Goal: Information Seeking & Learning: Learn about a topic

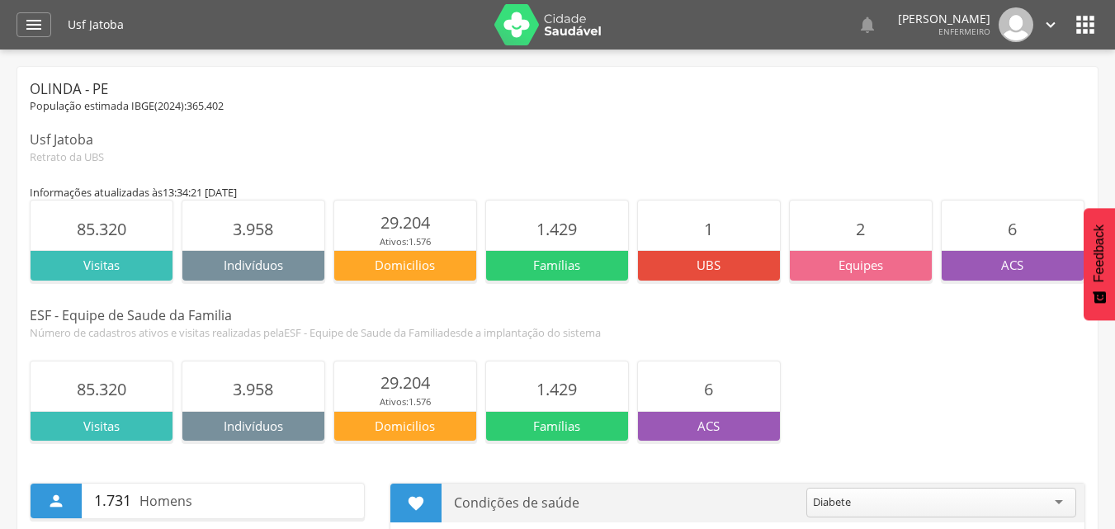
click at [1096, 27] on icon "" at bounding box center [1086, 25] width 26 height 26
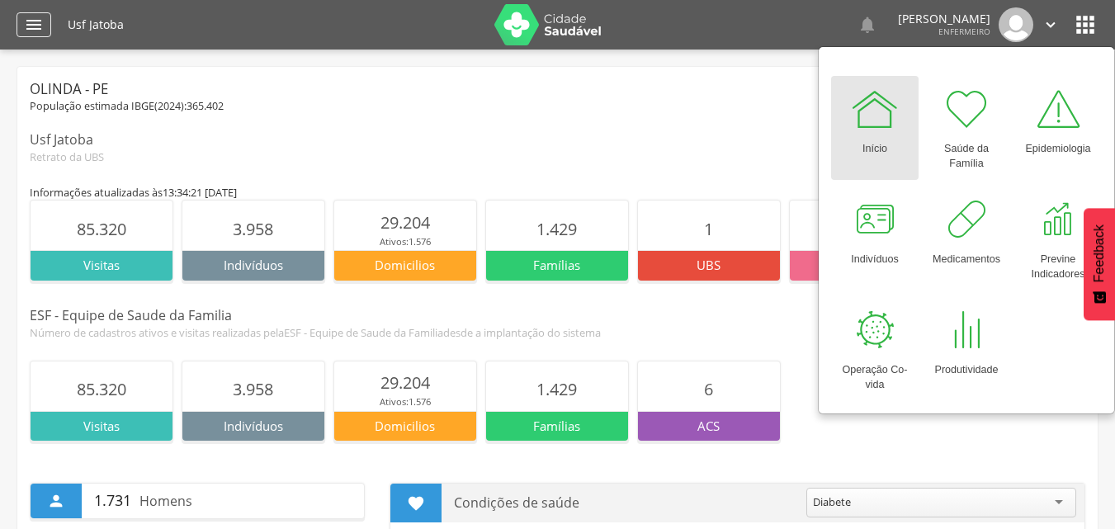
click at [42, 34] on icon "" at bounding box center [34, 25] width 20 height 20
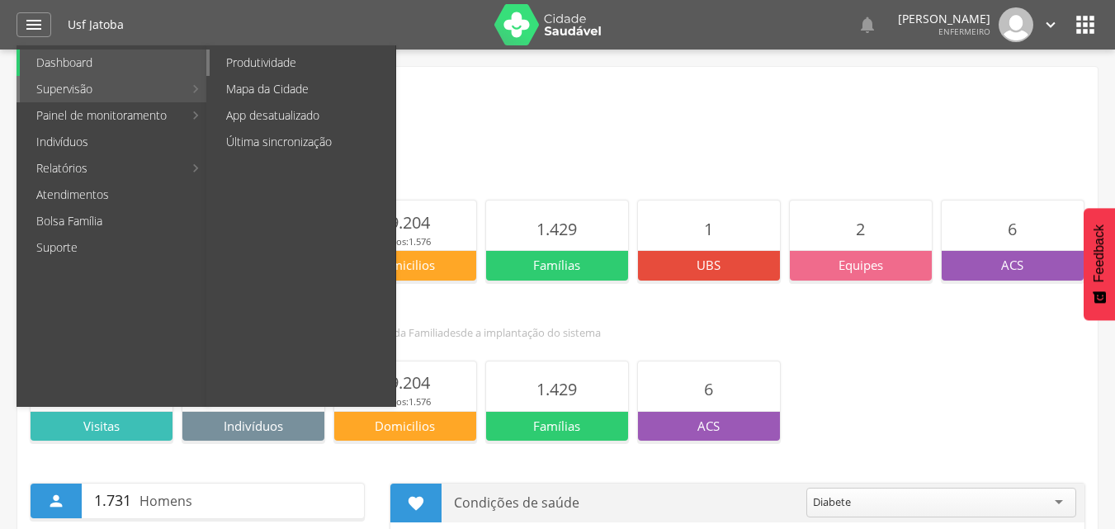
click at [266, 65] on link "Produtividade" at bounding box center [303, 63] width 186 height 26
type input "**********"
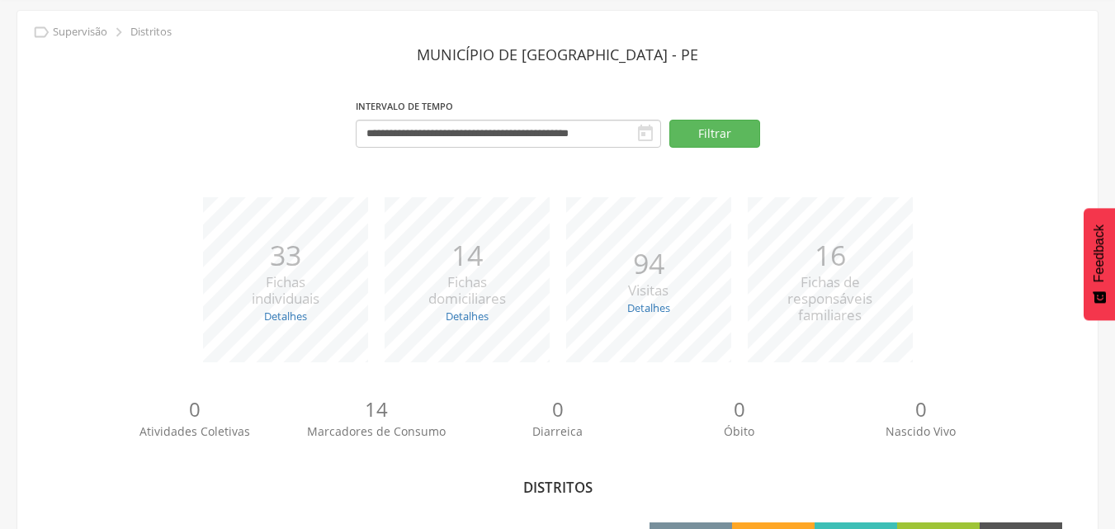
scroll to position [154, 0]
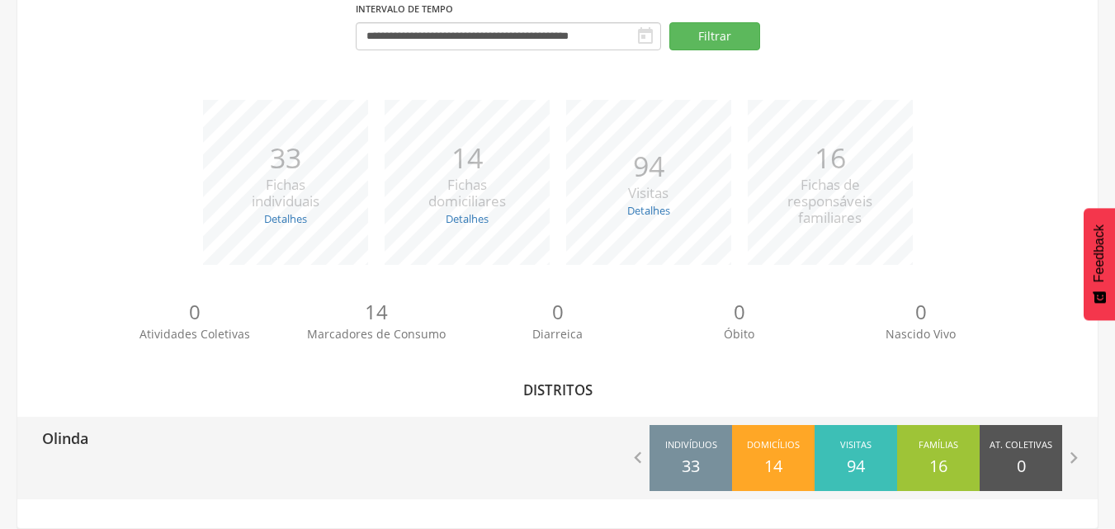
click at [58, 427] on p "Olinda" at bounding box center [65, 433] width 46 height 33
type input "**********"
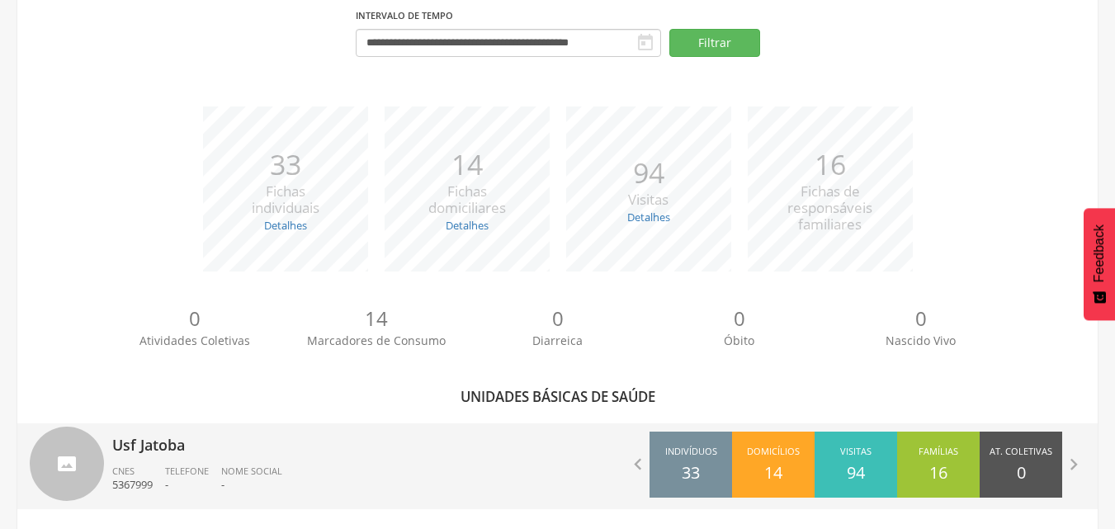
click at [101, 449] on div at bounding box center [67, 464] width 74 height 74
type input "**********"
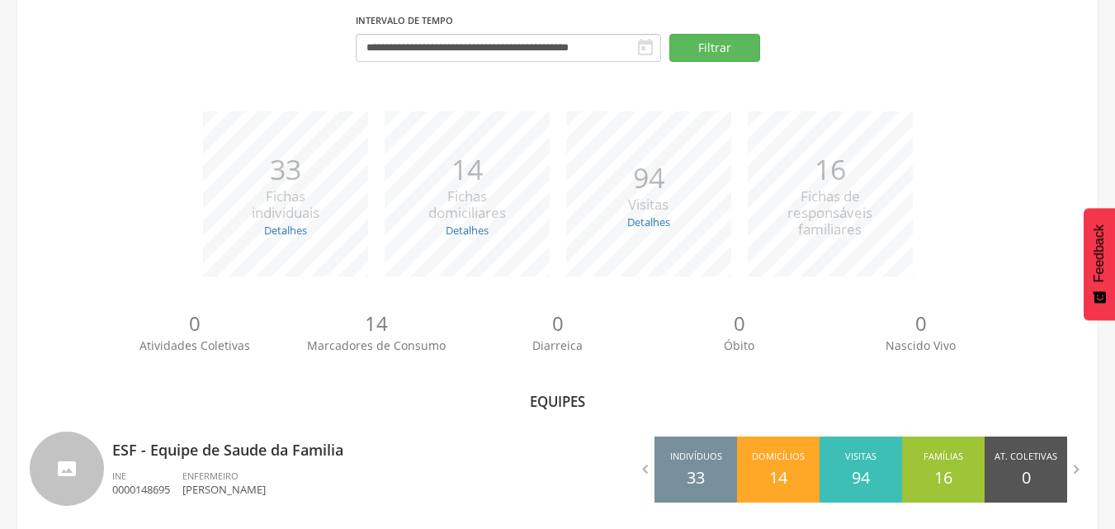
scroll to position [154, 0]
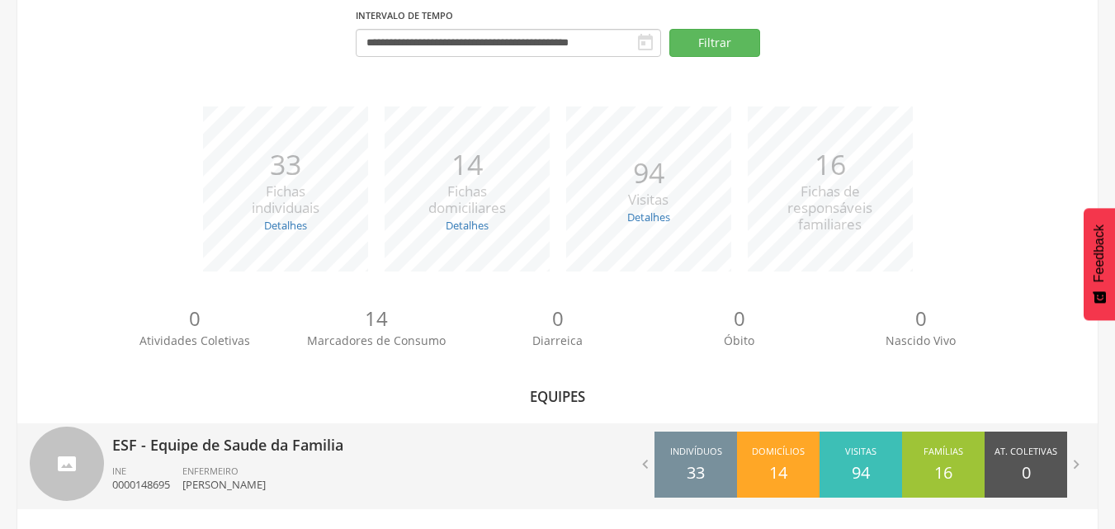
click at [160, 456] on p "ESF - Equipe de Saude da Familia" at bounding box center [328, 440] width 433 height 33
type input "**********"
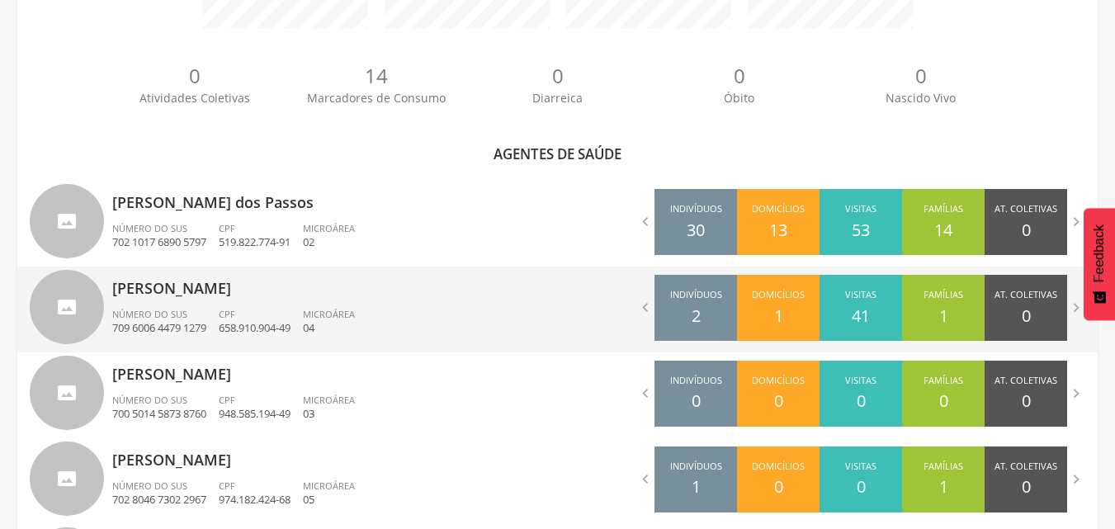
scroll to position [484, 0]
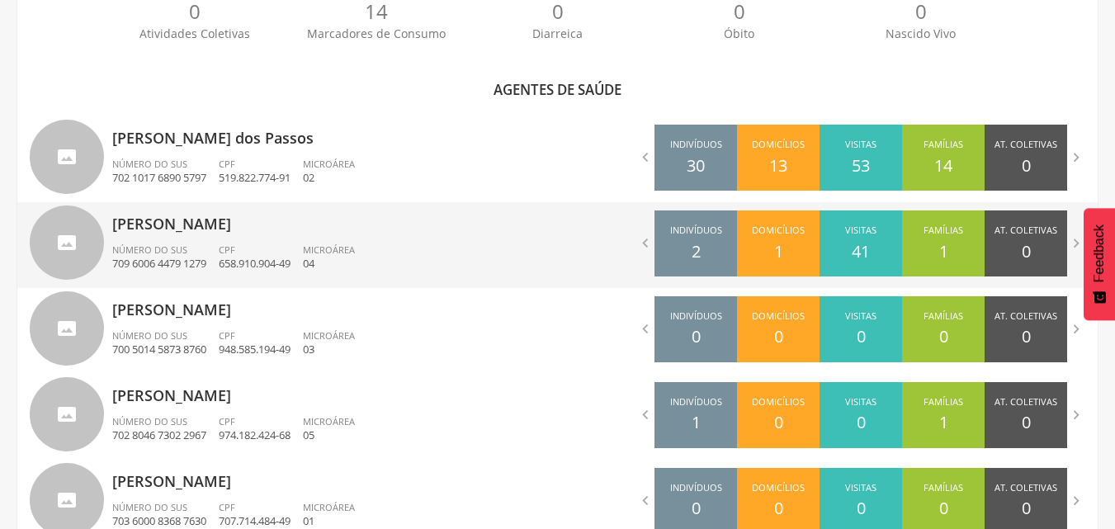
click at [320, 217] on p "[PERSON_NAME]" at bounding box center [328, 218] width 433 height 33
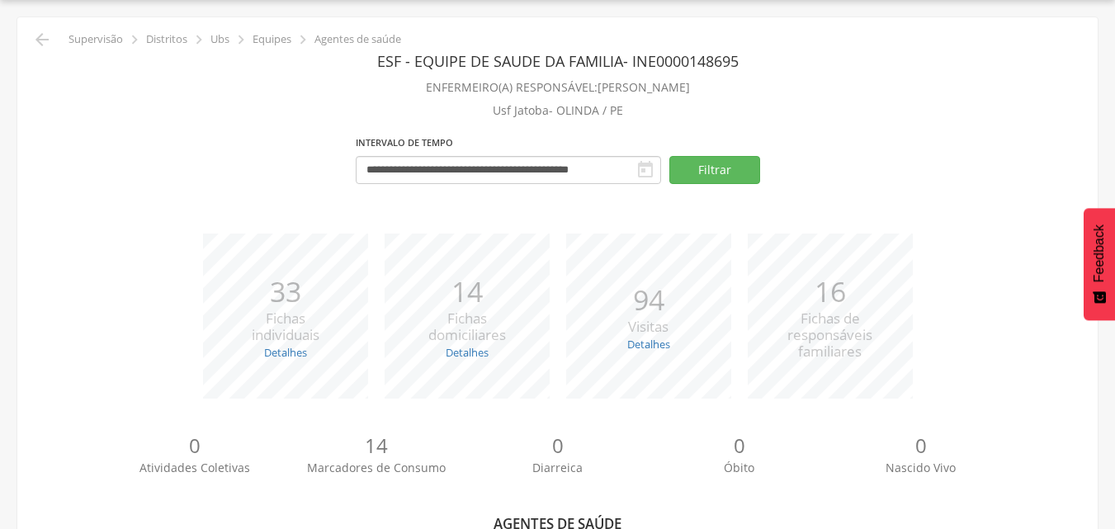
type input "**********"
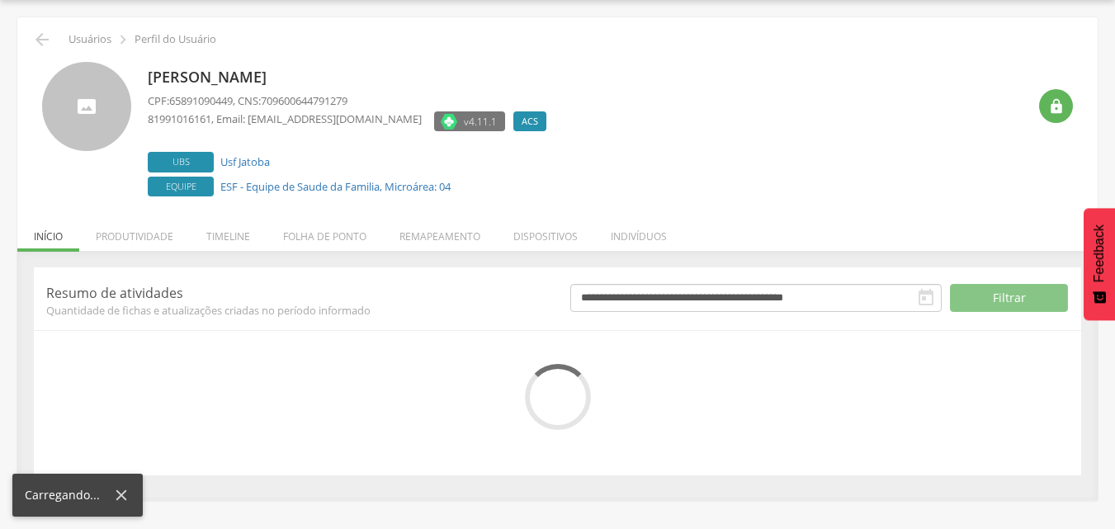
scroll to position [174, 0]
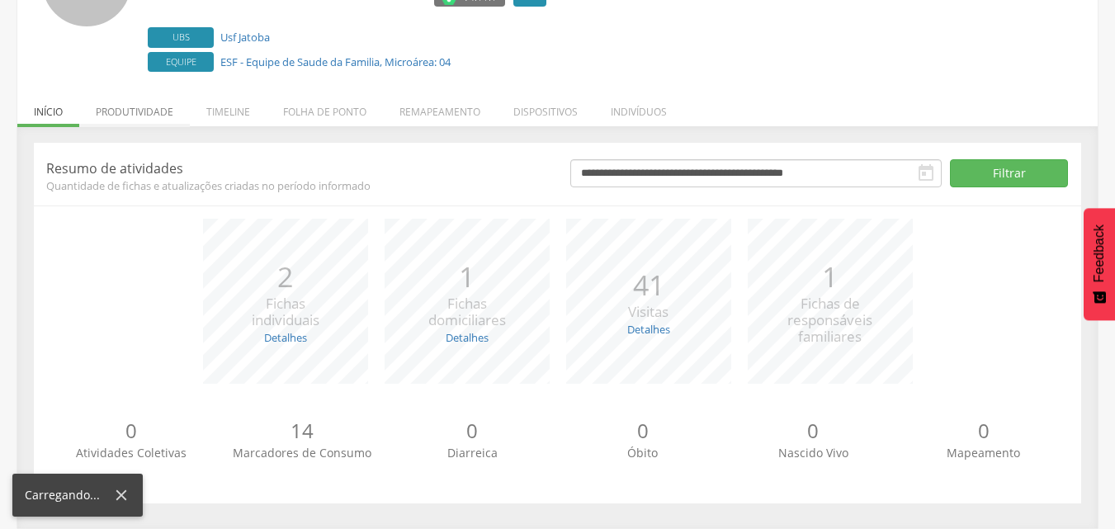
click at [138, 117] on li "Produtividade" at bounding box center [134, 107] width 111 height 39
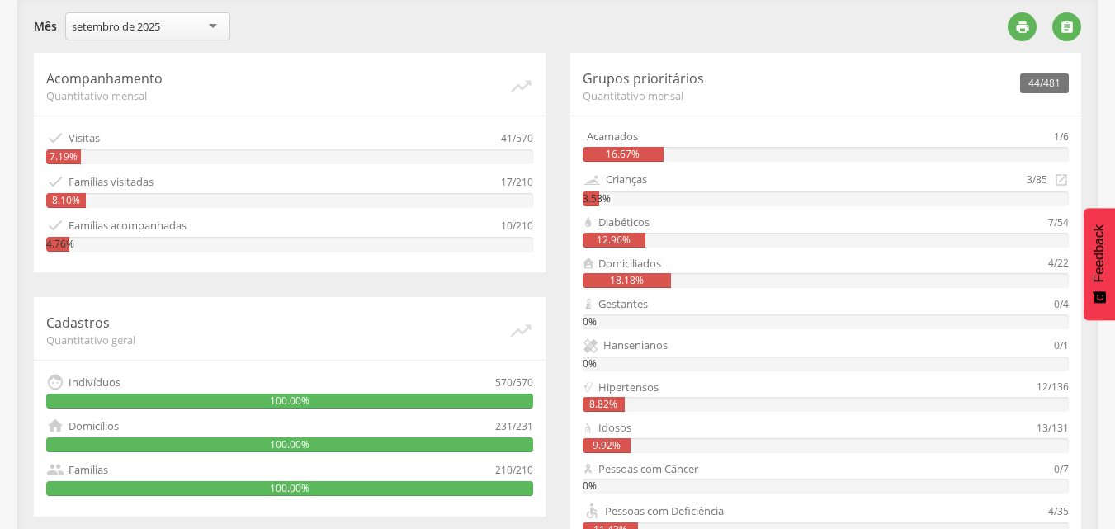
scroll to position [0, 0]
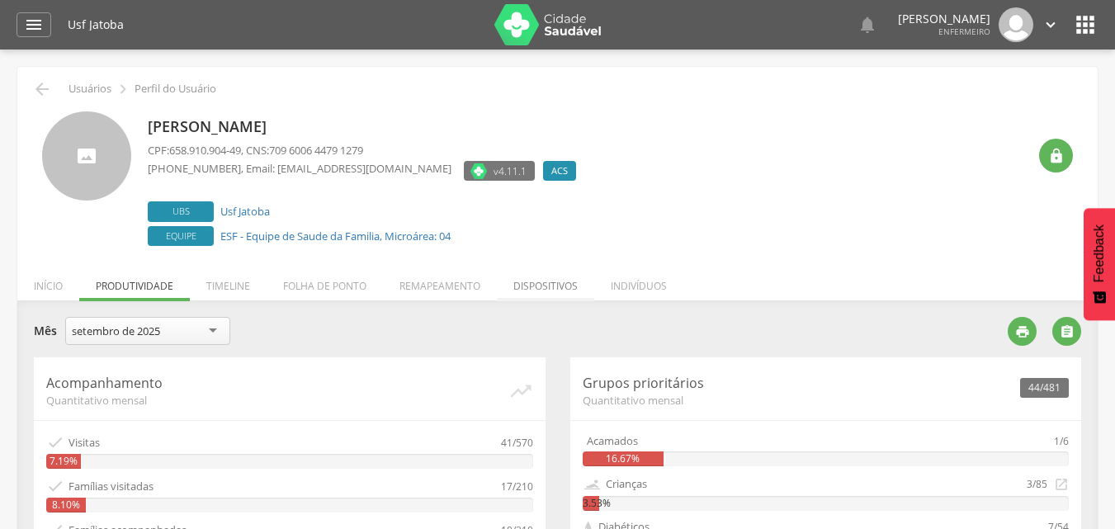
click at [560, 291] on li "Dispositivos" at bounding box center [545, 282] width 97 height 39
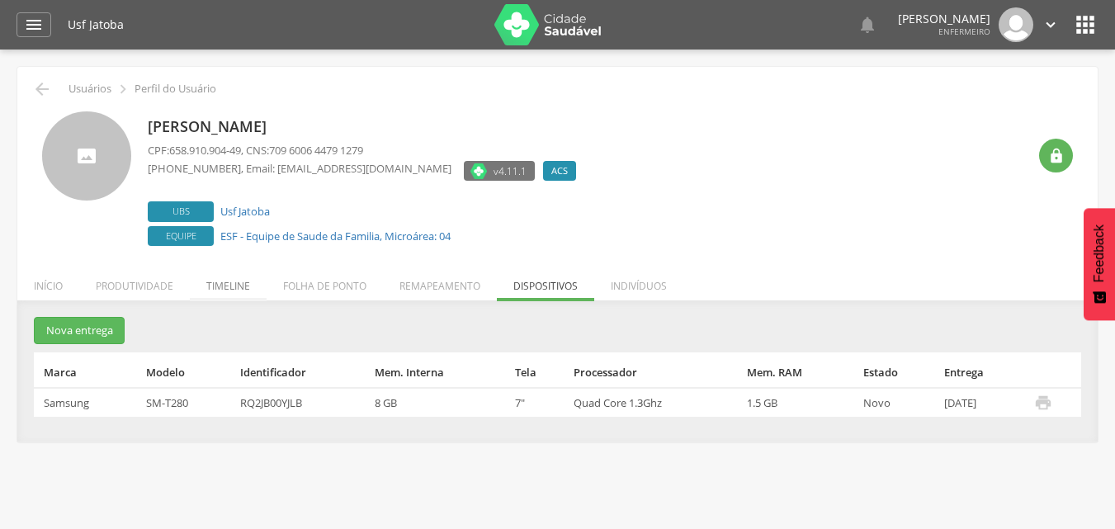
click at [253, 298] on li "Timeline" at bounding box center [228, 282] width 77 height 39
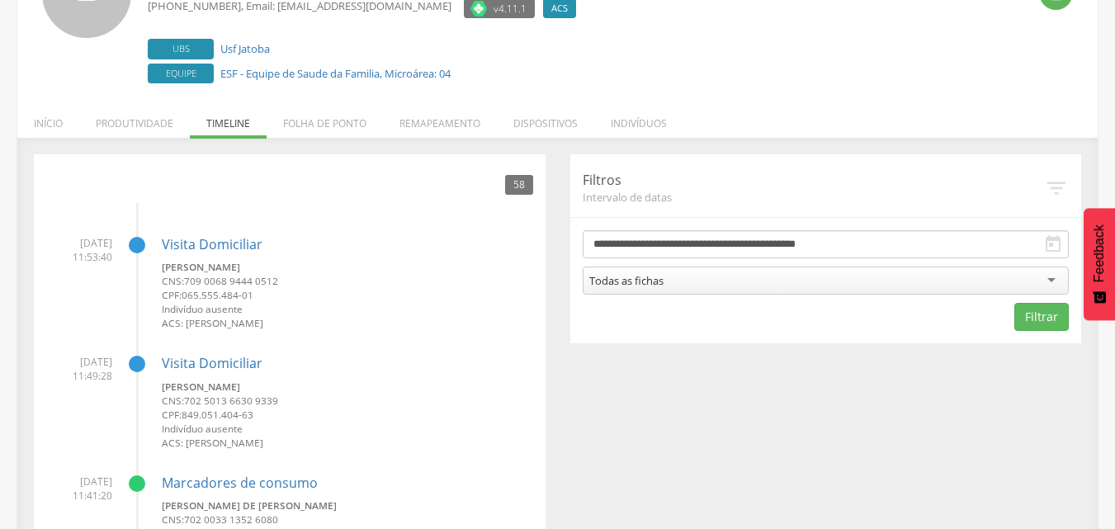
scroll to position [165, 0]
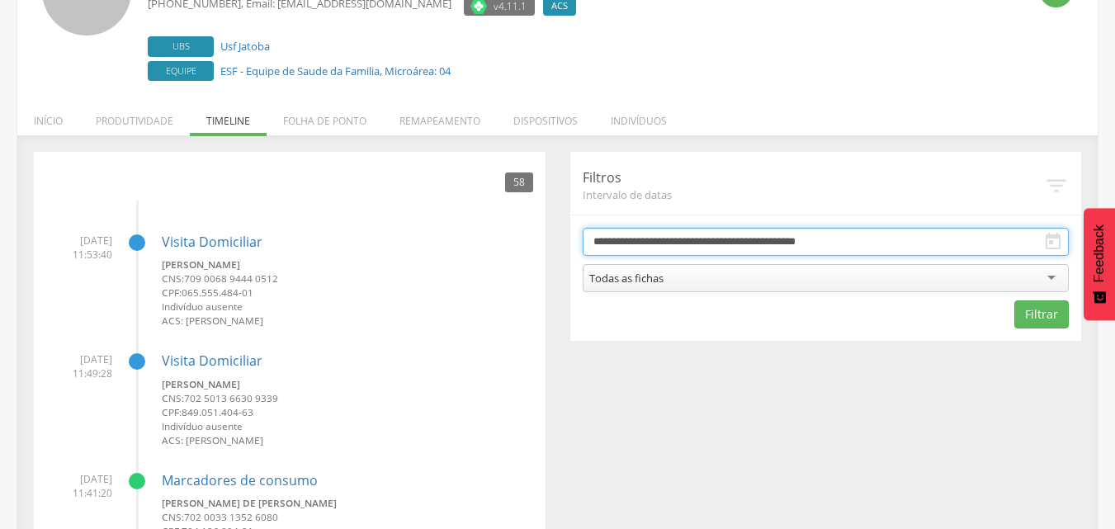
click at [647, 244] on input "**********" at bounding box center [826, 242] width 487 height 28
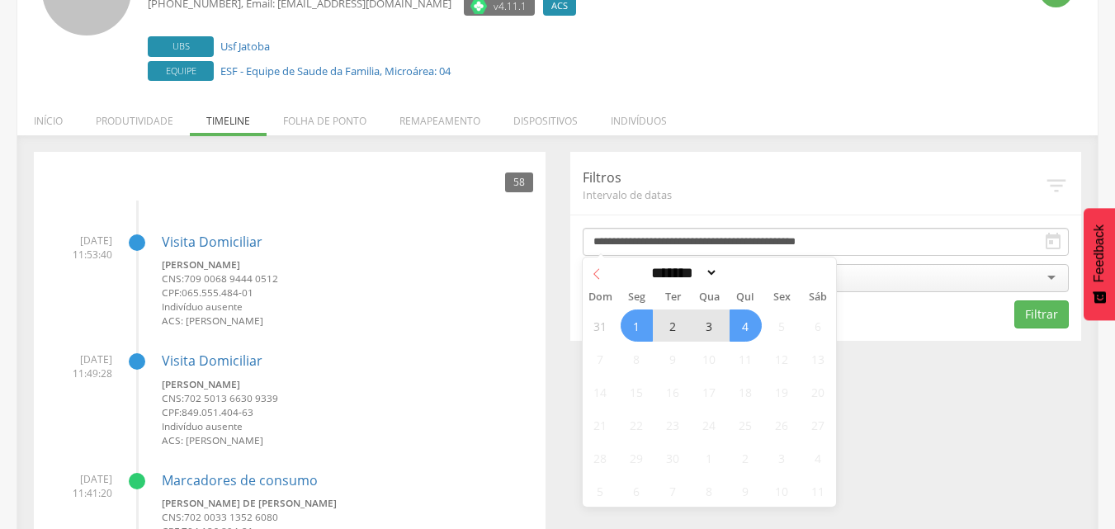
click at [596, 271] on icon at bounding box center [597, 274] width 12 height 12
select select "*"
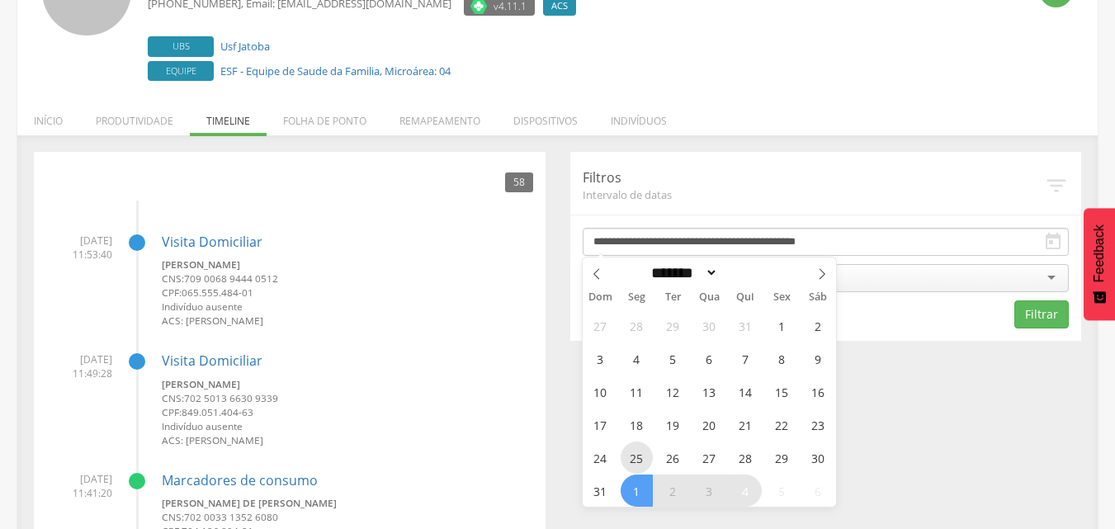
click at [637, 451] on span "25" at bounding box center [637, 458] width 32 height 32
type input "**********"
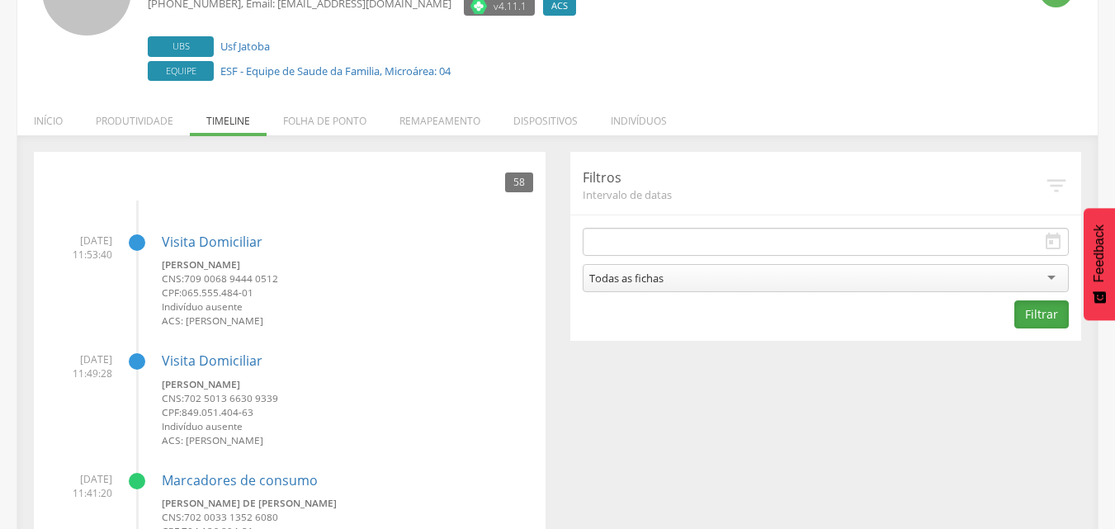
click at [1041, 316] on button "Filtrar" at bounding box center [1042, 315] width 54 height 28
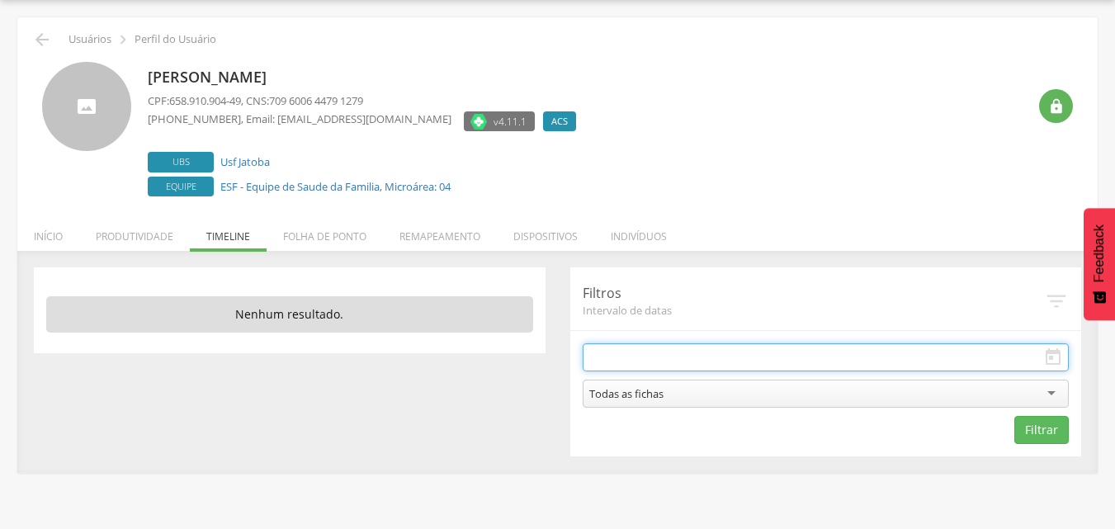
click at [717, 360] on input "text" at bounding box center [826, 357] width 487 height 28
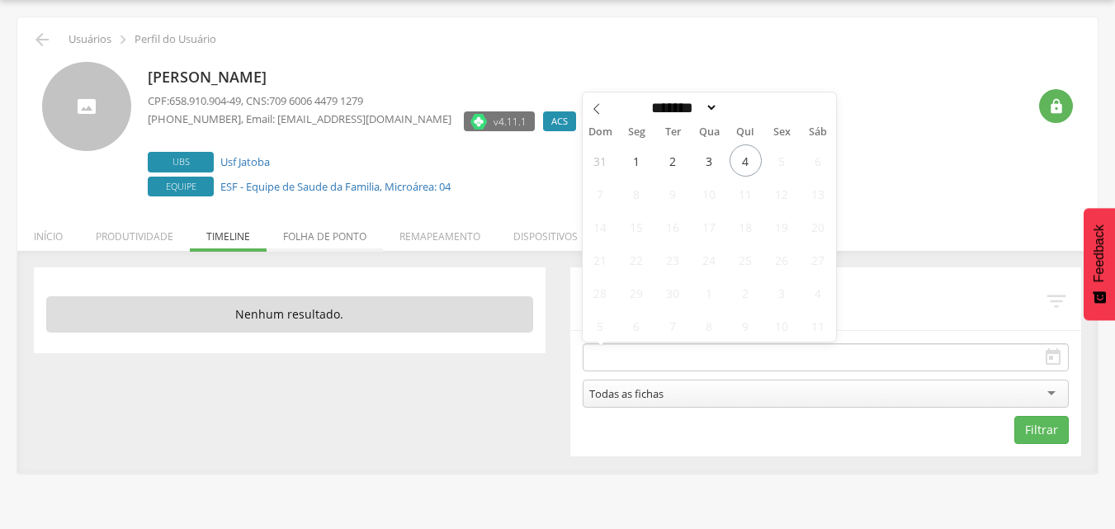
click at [331, 236] on li "Folha de ponto" at bounding box center [325, 232] width 116 height 39
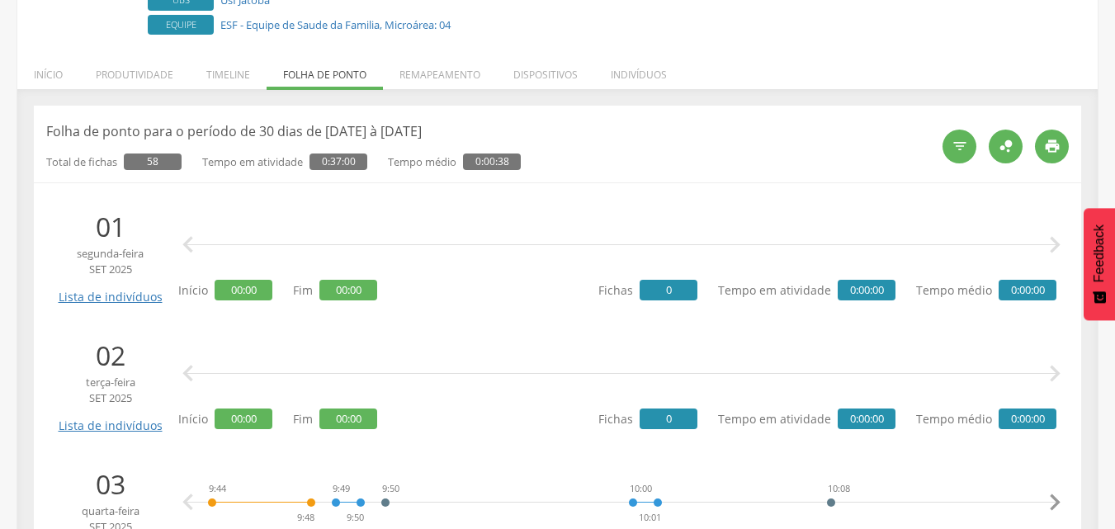
scroll to position [132, 0]
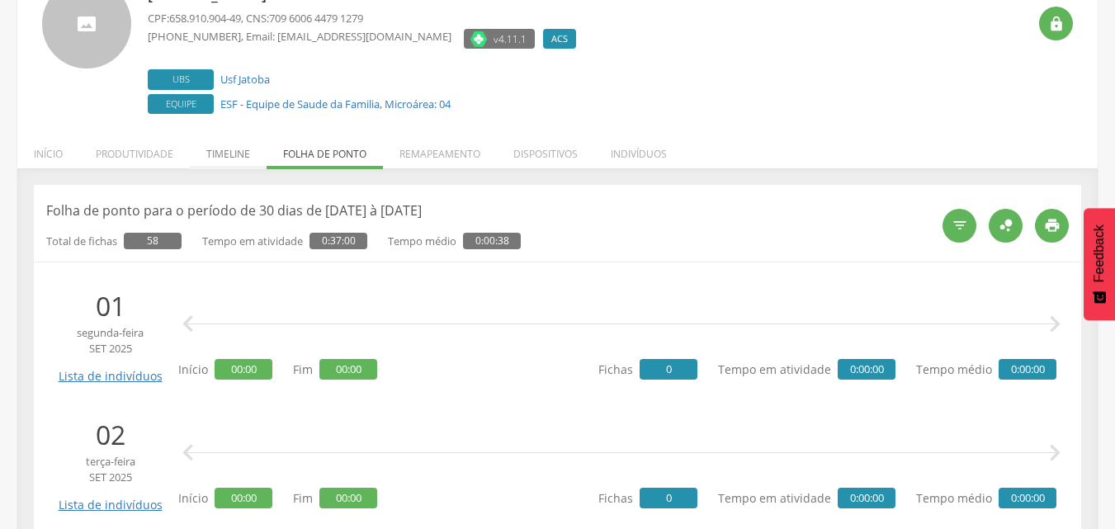
click at [203, 146] on li "Timeline" at bounding box center [228, 149] width 77 height 39
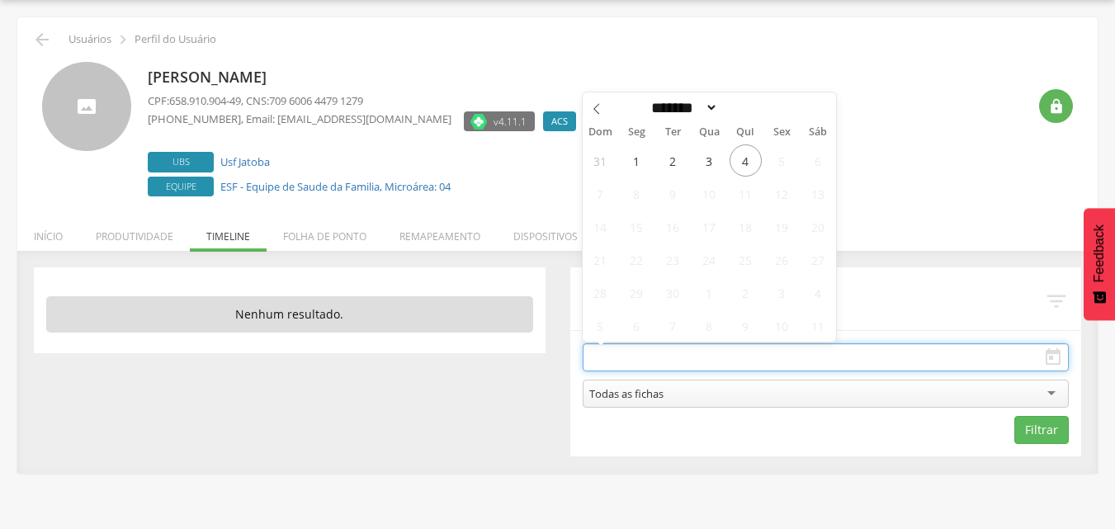
click at [672, 355] on input "text" at bounding box center [826, 357] width 487 height 28
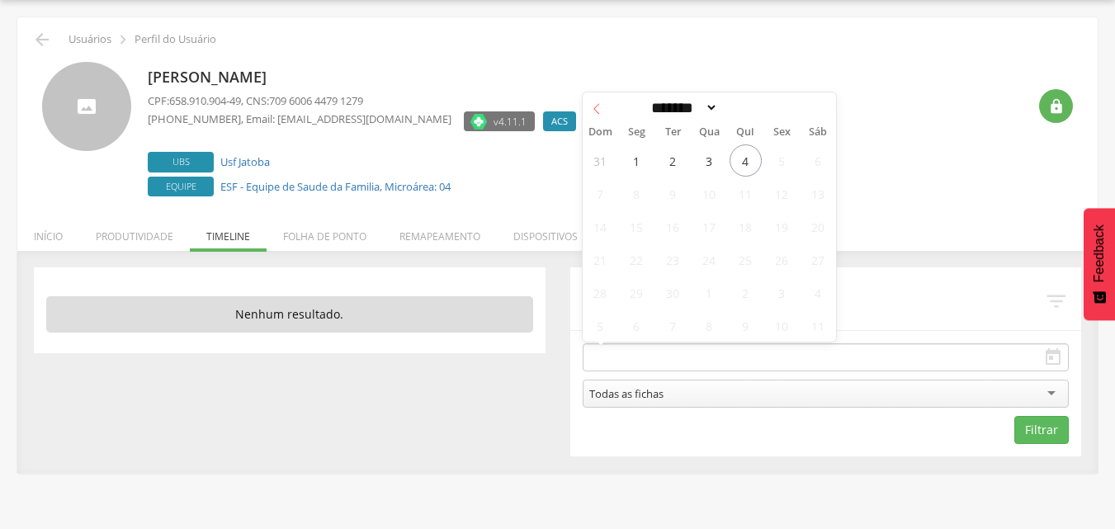
click at [600, 111] on icon at bounding box center [597, 109] width 12 height 12
select select "*"
click at [786, 166] on span "1" at bounding box center [782, 160] width 32 height 32
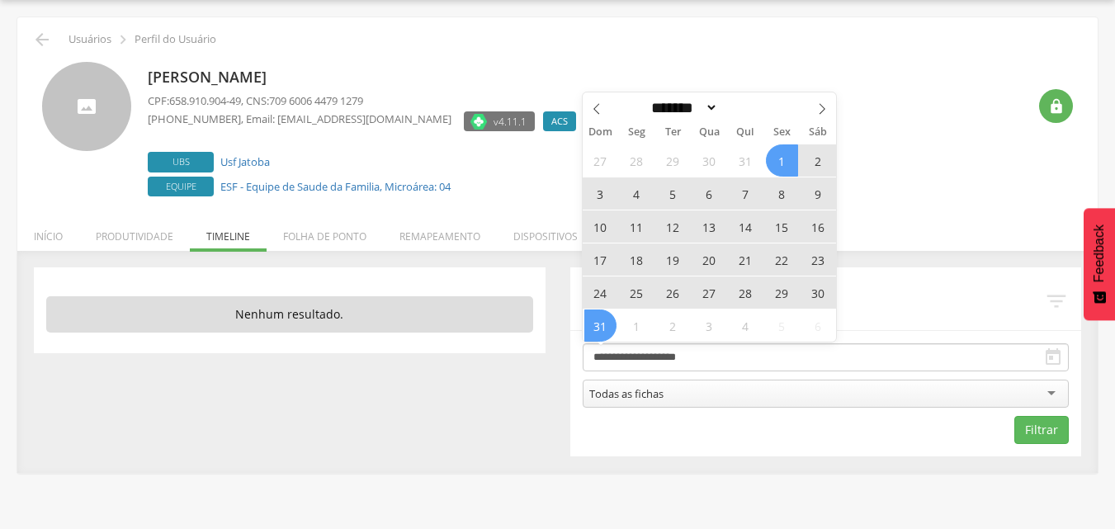
click at [598, 327] on span "31" at bounding box center [601, 326] width 32 height 32
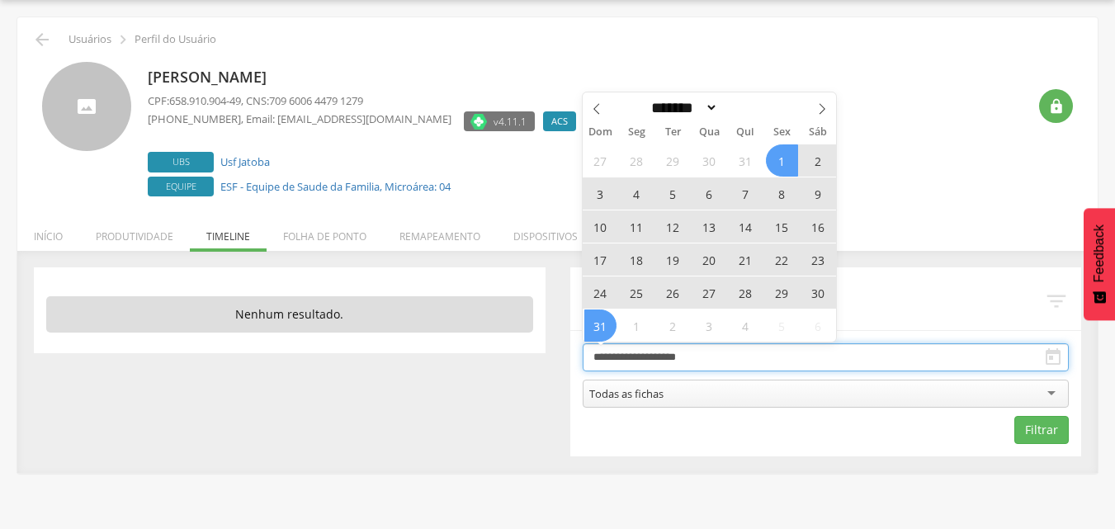
type input "**********"
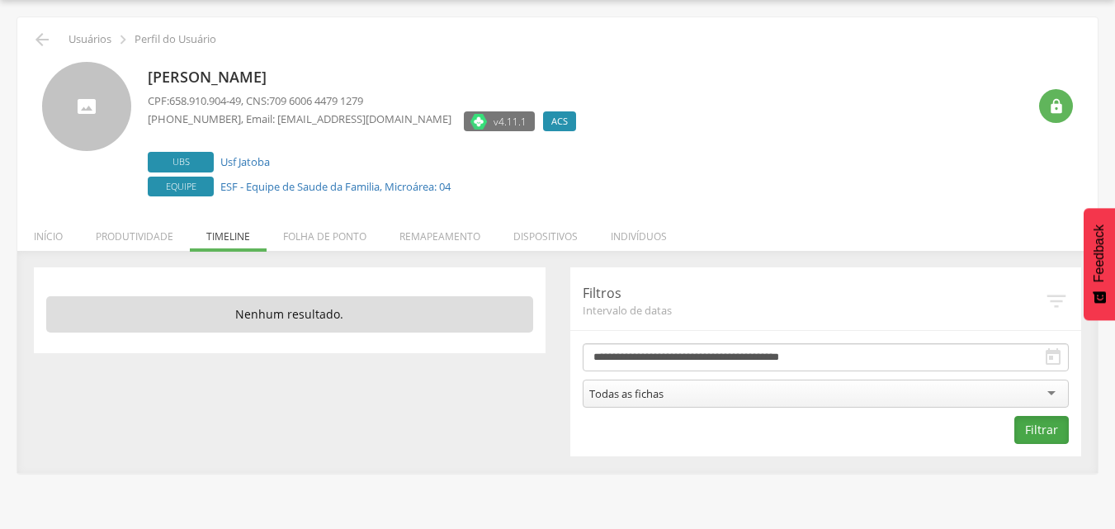
click at [1047, 435] on button "Filtrar" at bounding box center [1042, 430] width 54 height 28
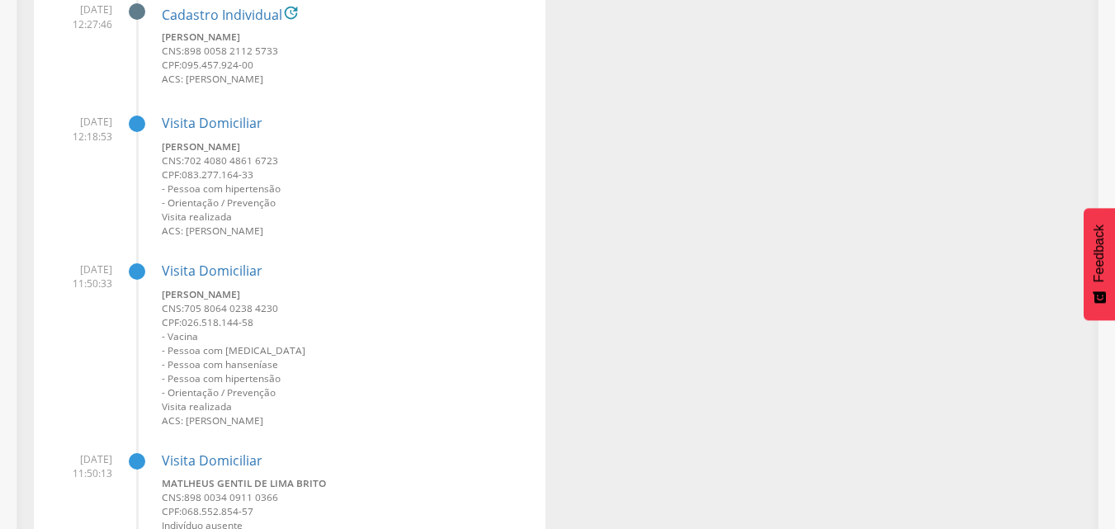
scroll to position [4095, 0]
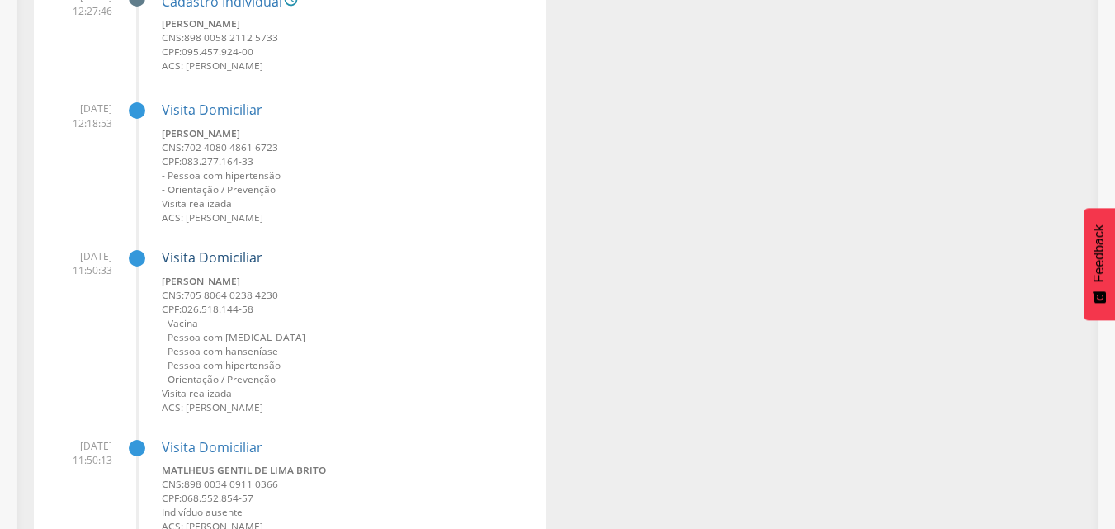
click at [225, 253] on link "Visita Domiciliar" at bounding box center [212, 258] width 101 height 18
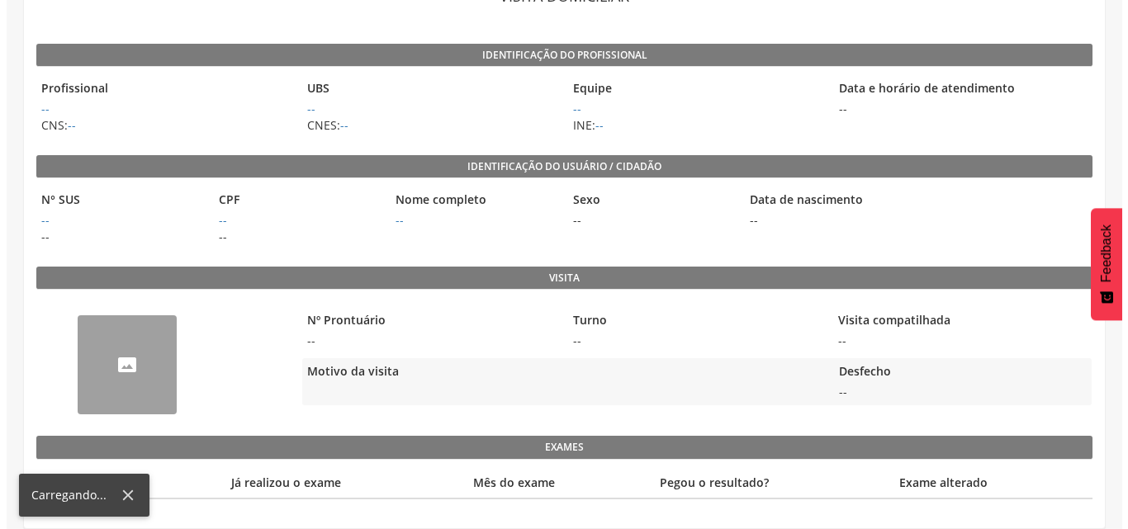
scroll to position [115, 0]
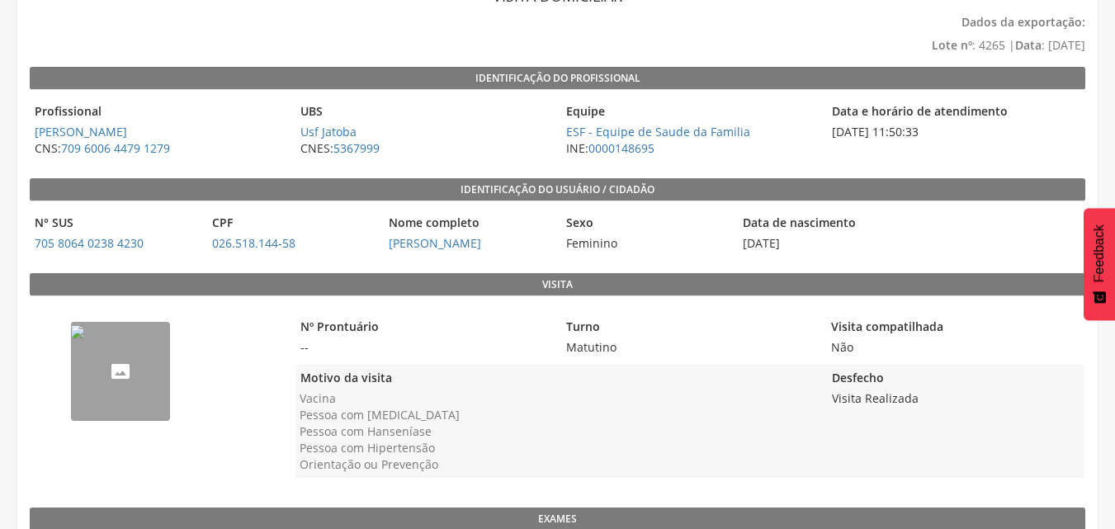
click at [84, 339] on img "--" at bounding box center [77, 331] width 13 height 13
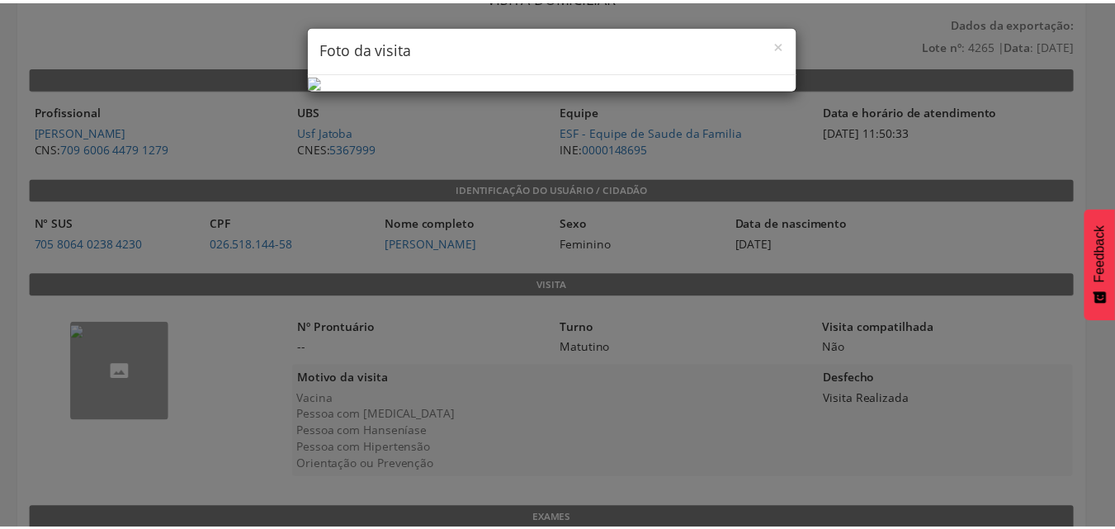
scroll to position [0, 0]
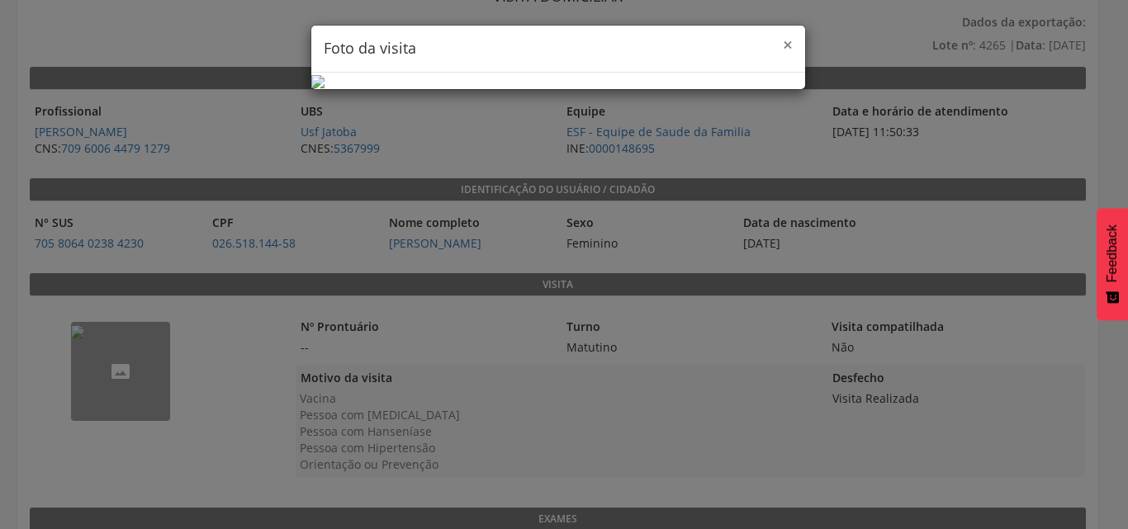
click at [783, 45] on span "×" at bounding box center [788, 44] width 10 height 23
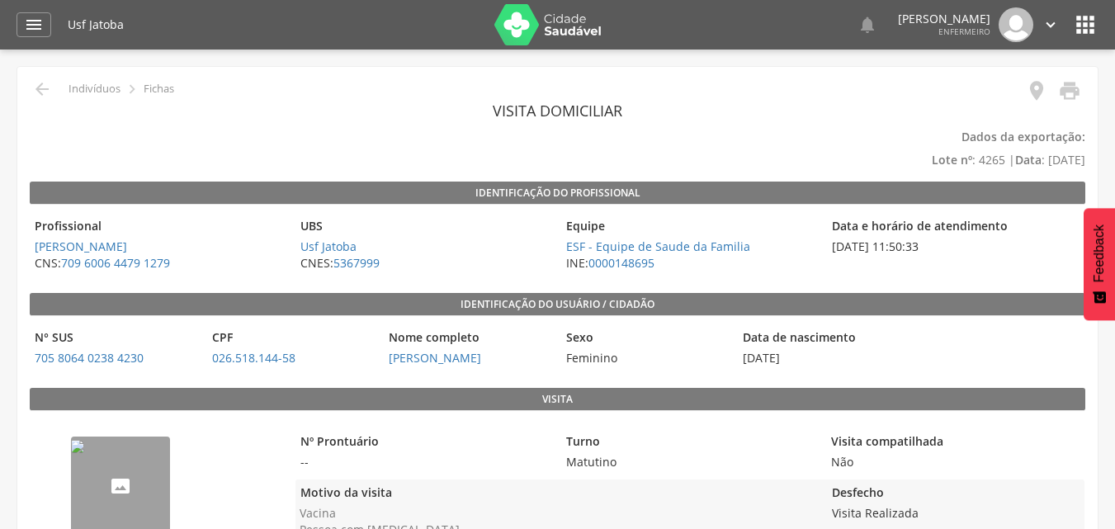
click at [561, 18] on img at bounding box center [548, 24] width 107 height 41
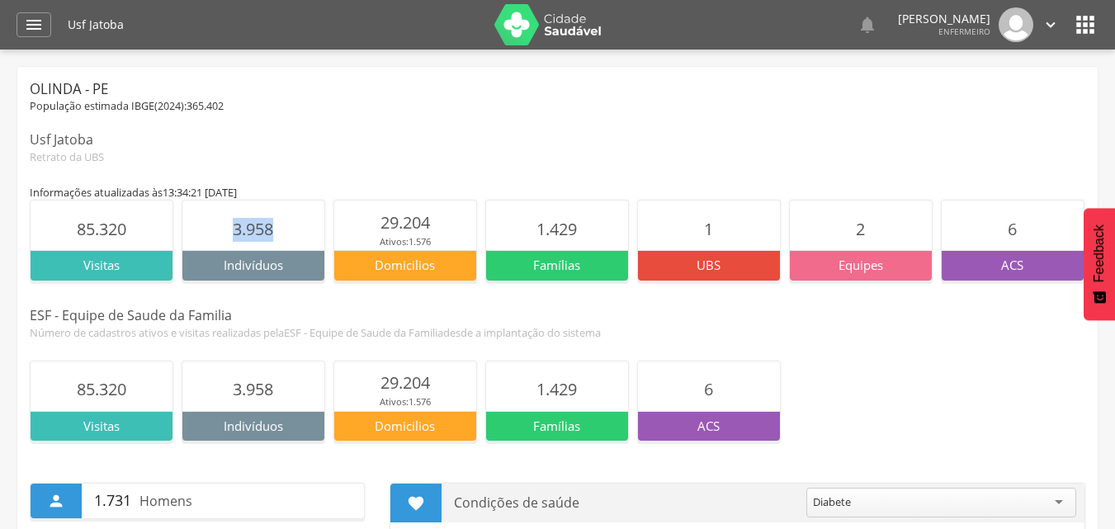
drag, startPoint x: 231, startPoint y: 226, endPoint x: 276, endPoint y: 227, distance: 44.6
click at [276, 227] on section "3.958" at bounding box center [253, 226] width 142 height 50
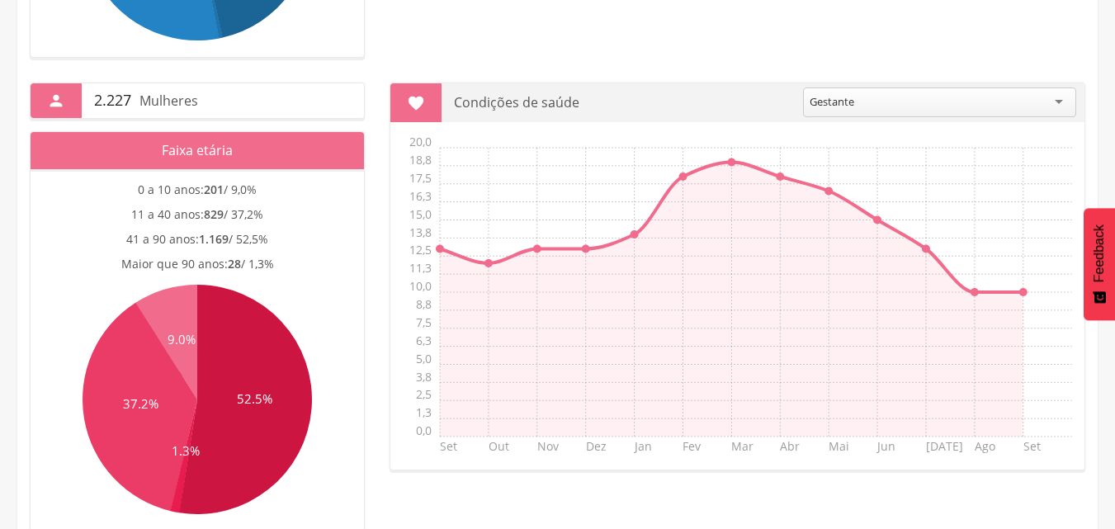
scroll to position [907, 0]
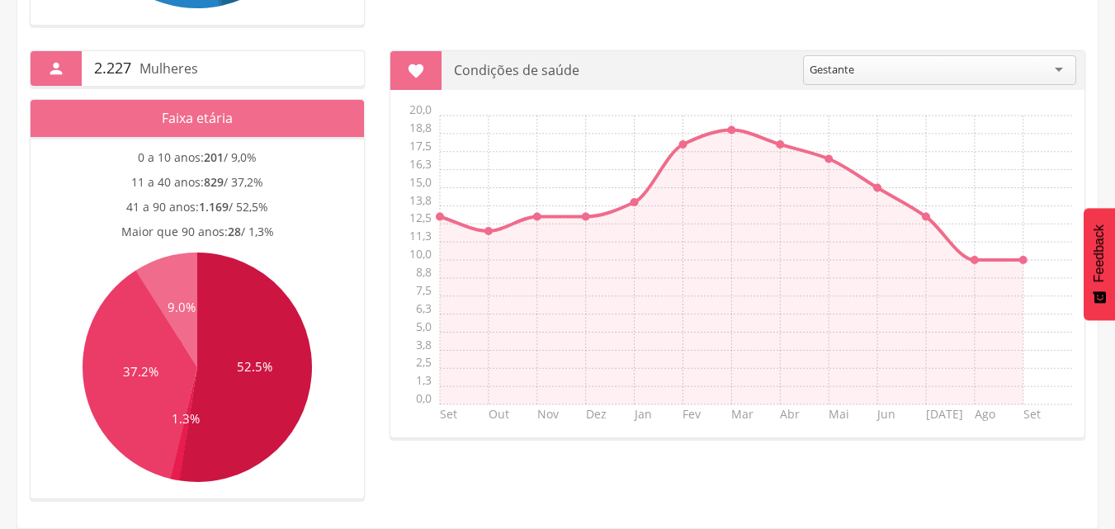
click at [836, 76] on div "Gestante" at bounding box center [832, 69] width 45 height 15
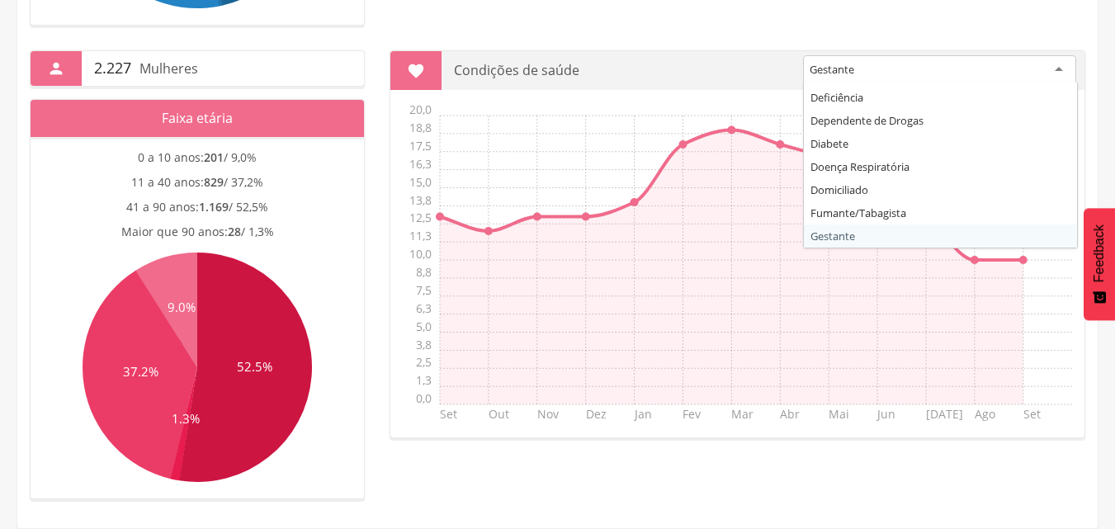
click at [766, 57] on p "Condições de saúde" at bounding box center [622, 70] width 336 height 39
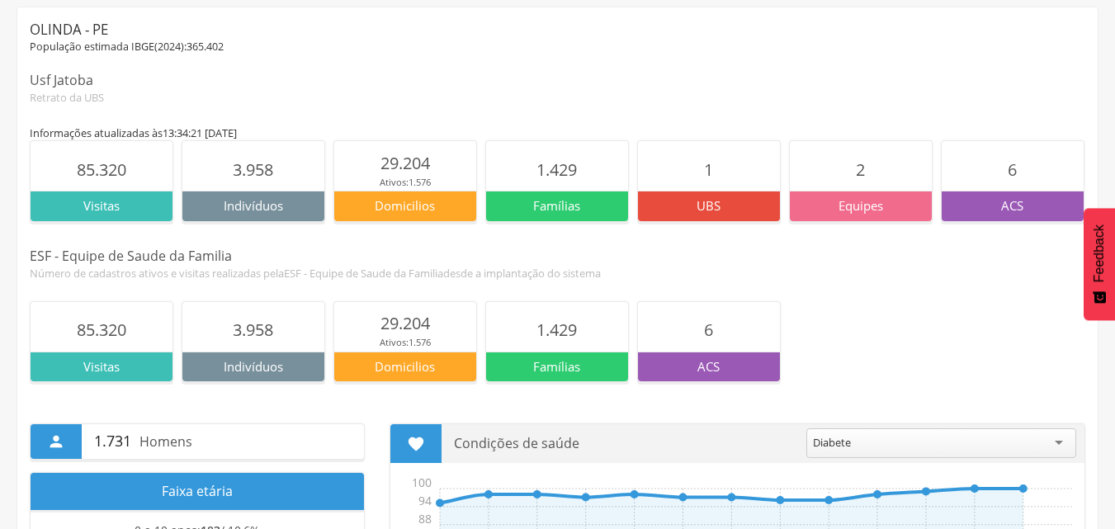
scroll to position [0, 0]
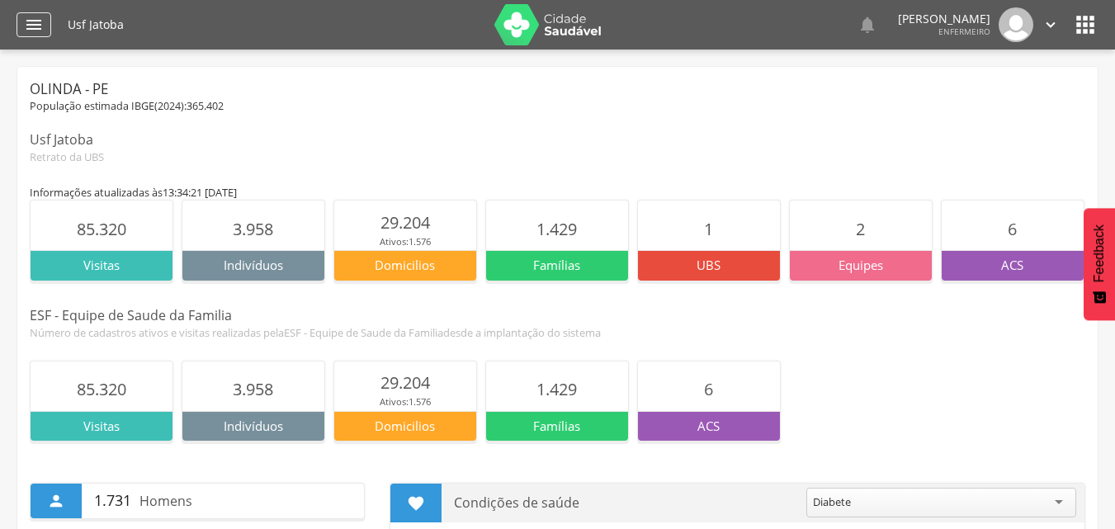
click at [49, 28] on div "" at bounding box center [34, 24] width 35 height 25
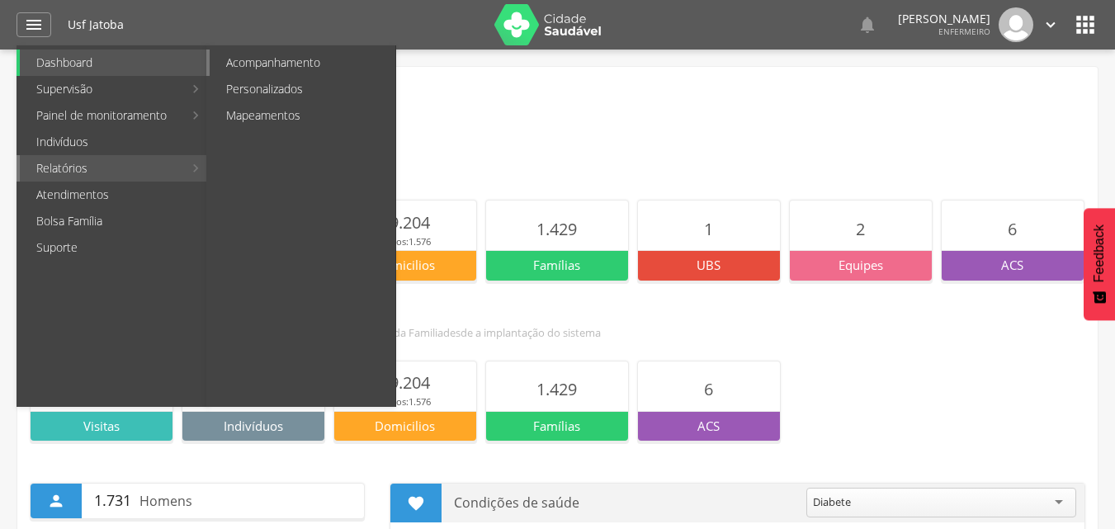
click at [253, 63] on link "Acompanhamento" at bounding box center [303, 63] width 186 height 26
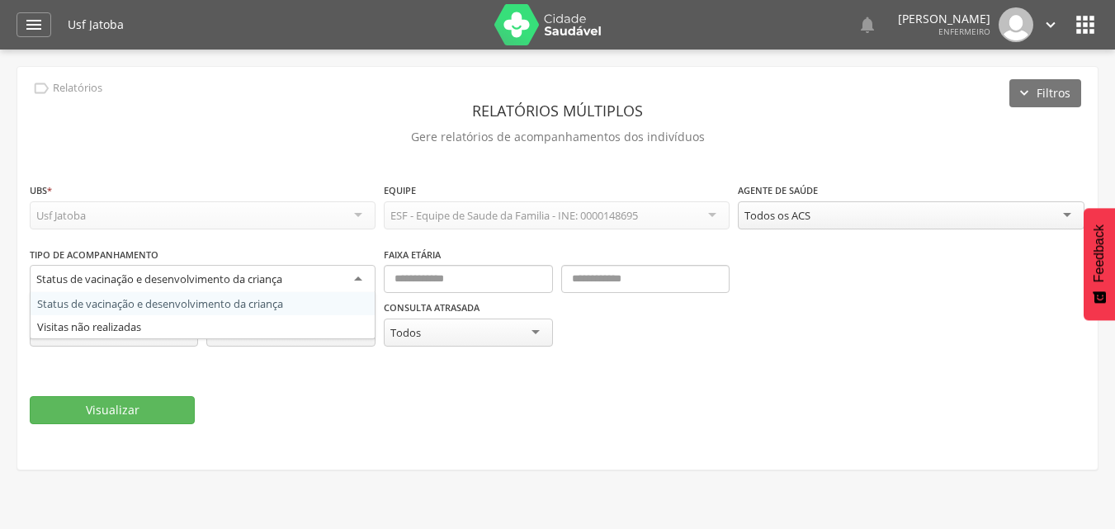
click at [246, 280] on div "Status de vacinação e desenvolvimento da criança" at bounding box center [159, 279] width 246 height 15
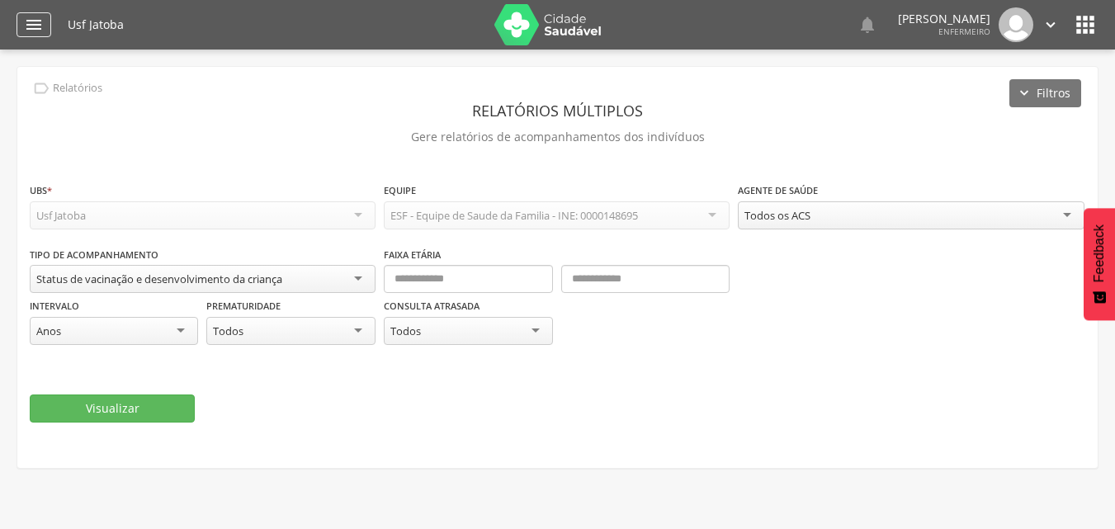
click at [31, 27] on icon "" at bounding box center [34, 25] width 20 height 20
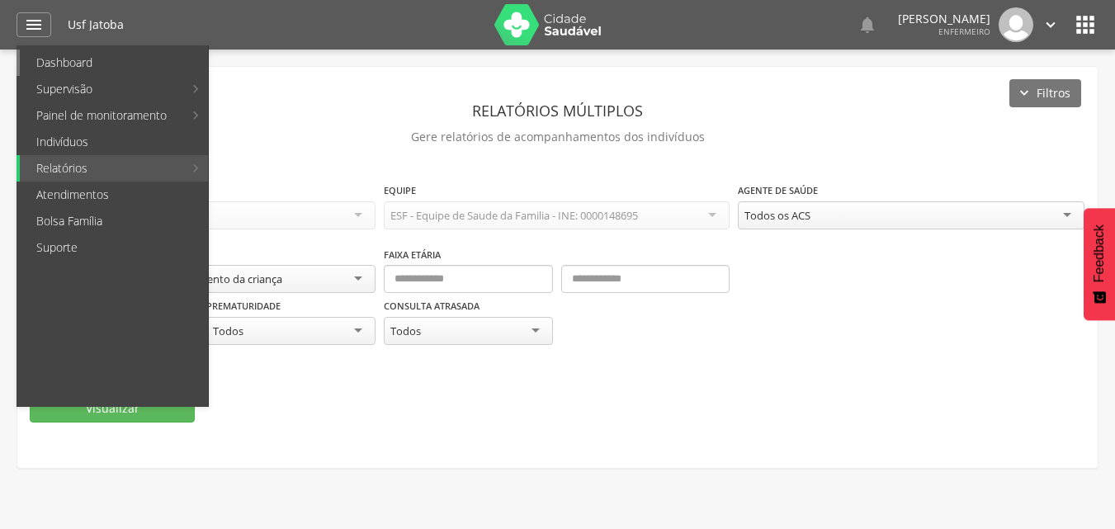
click at [73, 63] on link "Dashboard" at bounding box center [114, 63] width 188 height 26
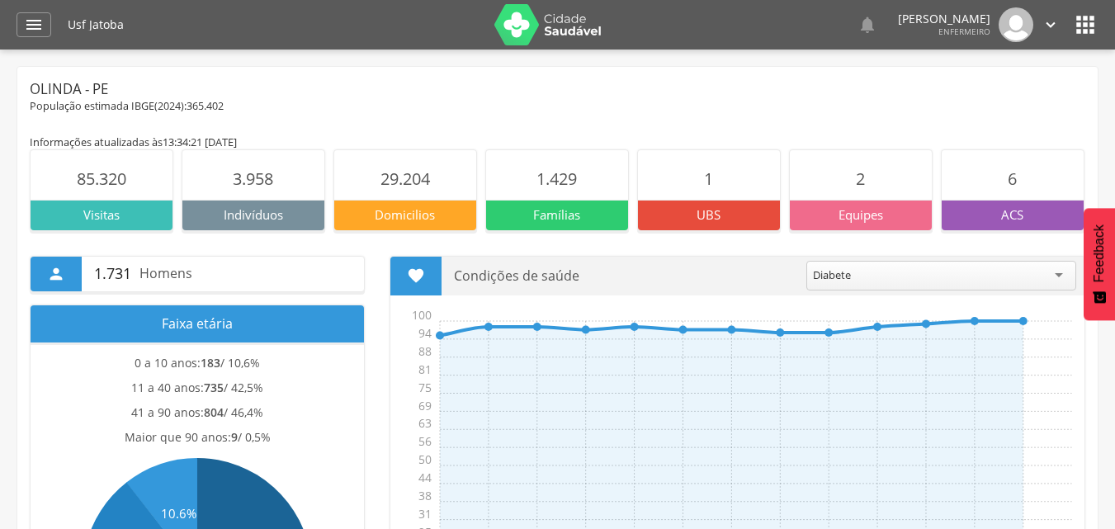
click at [1092, 21] on icon "" at bounding box center [1086, 25] width 26 height 26
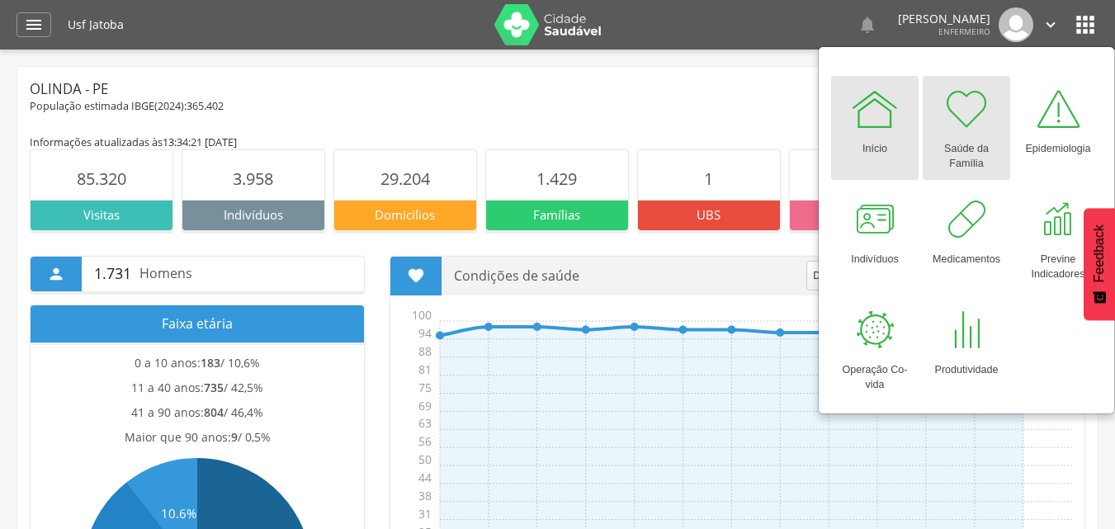
click at [978, 116] on div at bounding box center [967, 109] width 50 height 50
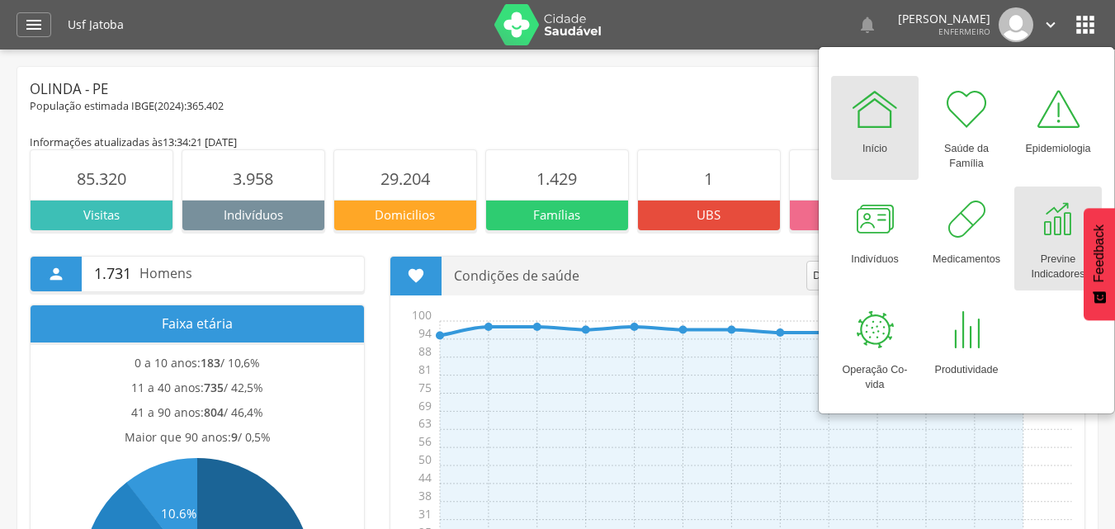
click at [1054, 217] on div at bounding box center [1059, 220] width 50 height 50
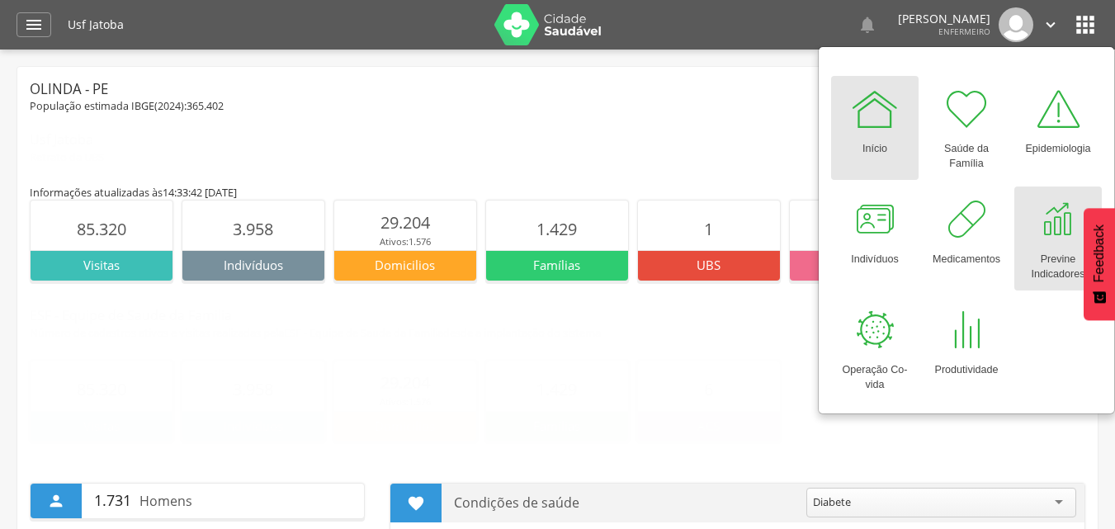
click at [1054, 217] on div at bounding box center [1059, 220] width 50 height 50
